Goal: Task Accomplishment & Management: Use online tool/utility

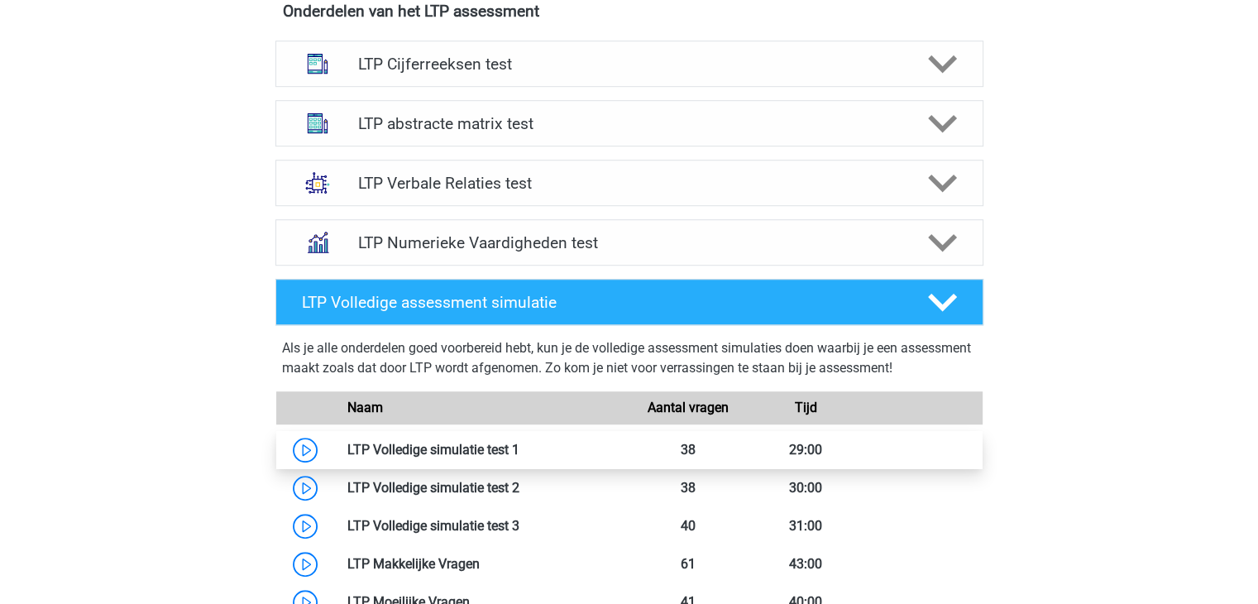
scroll to position [1161, 0]
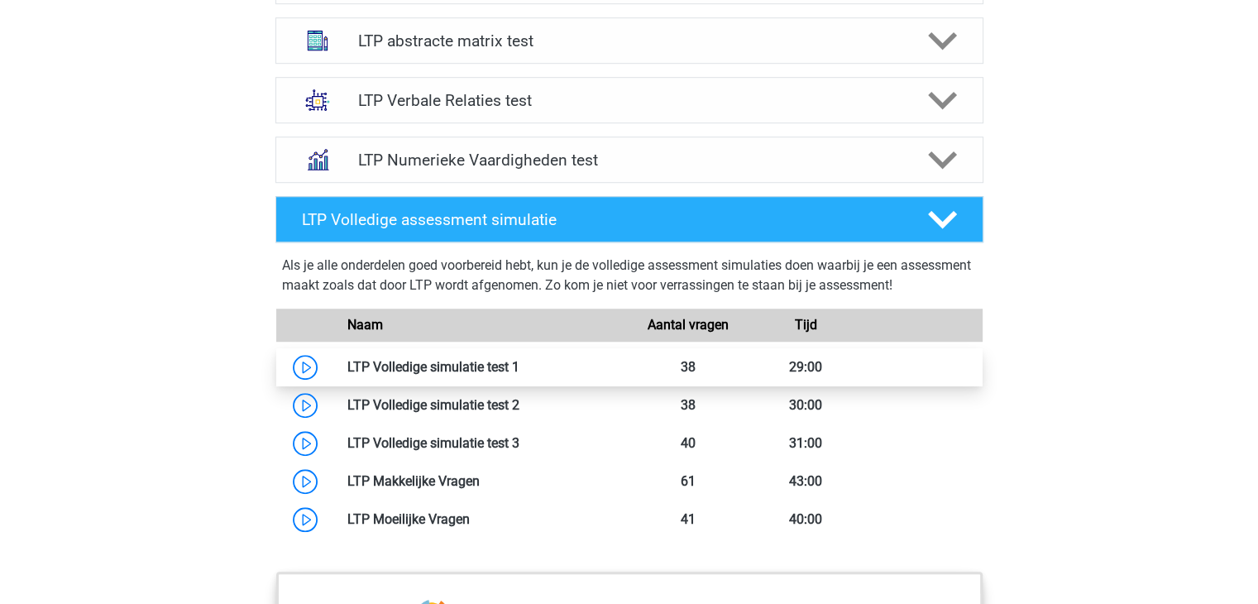
click at [519, 361] on link at bounding box center [519, 367] width 0 height 16
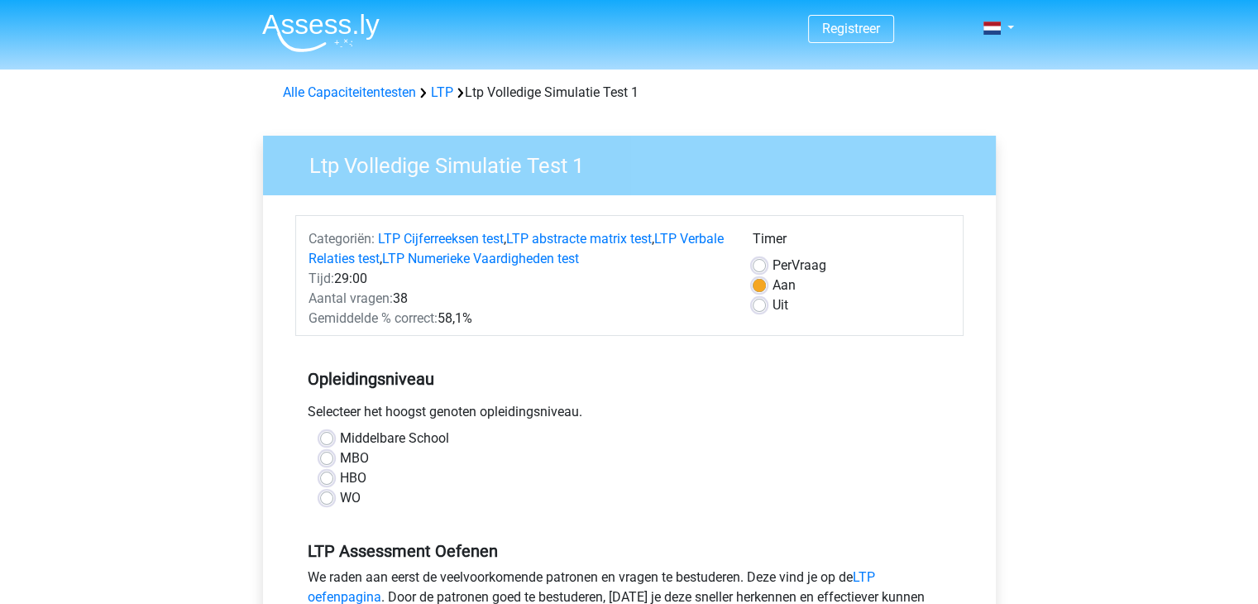
click at [338, 471] on div "HBO" at bounding box center [629, 478] width 619 height 20
click at [340, 477] on label "HBO" at bounding box center [353, 478] width 26 height 20
click at [327, 477] on input "HBO" at bounding box center [326, 476] width 13 height 17
radio input "true"
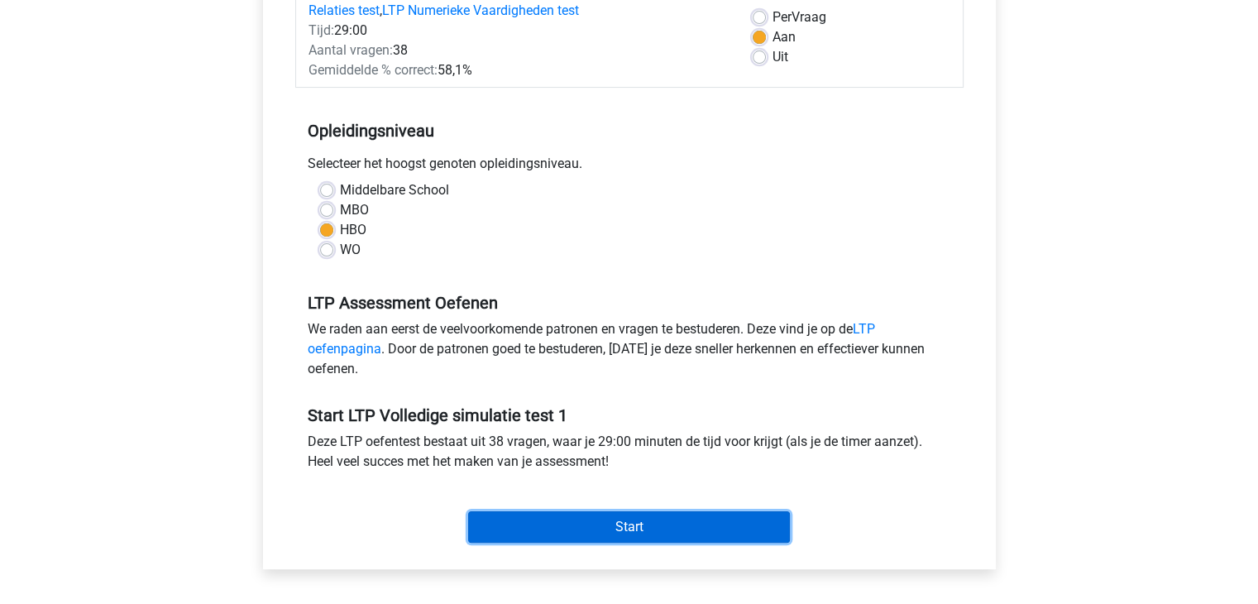
click at [600, 522] on input "Start" at bounding box center [629, 526] width 322 height 31
